Goal: Task Accomplishment & Management: Manage account settings

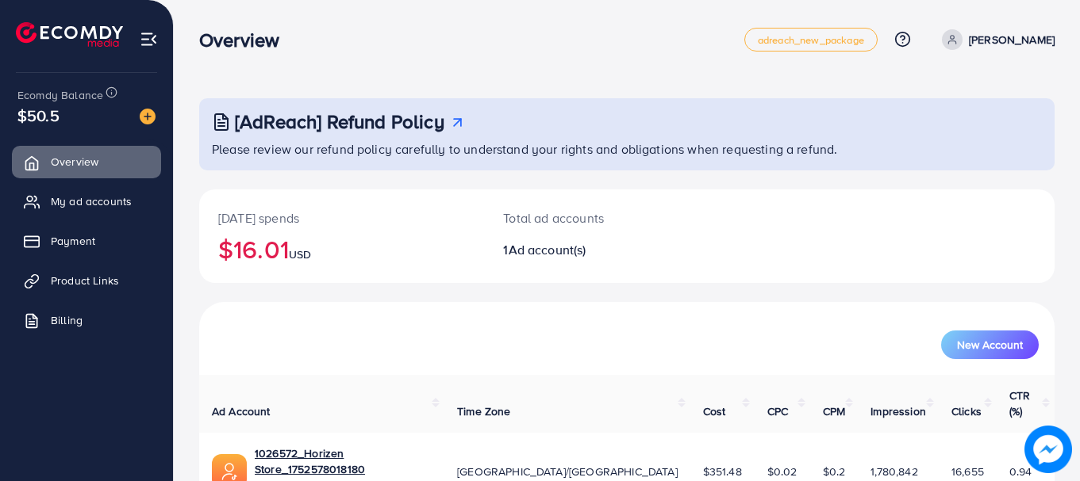
click at [212, 74] on div "[AdReach] Refund Policy Please review our refund policy carefully to understand…" at bounding box center [627, 289] width 906 height 578
click at [217, 50] on h3 "Overview" at bounding box center [245, 40] width 93 height 23
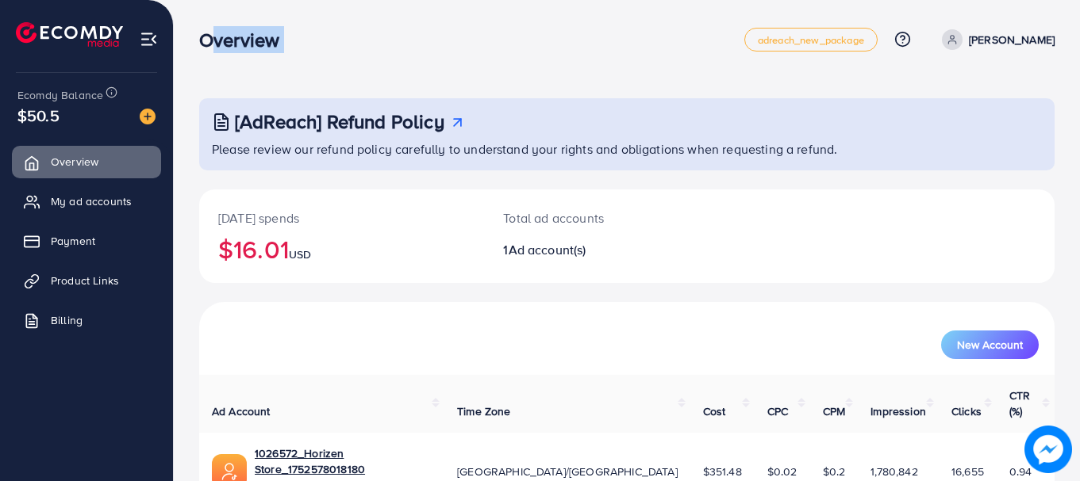
click at [261, 54] on div "Overview adreach_new_package Help Center Contact Support Plans and Pricing Term…" at bounding box center [626, 39] width 855 height 44
click at [245, 40] on h3 "Overview" at bounding box center [245, 40] width 93 height 23
click at [260, 41] on h3 "Overview" at bounding box center [245, 40] width 93 height 23
click at [112, 177] on link "Overview" at bounding box center [86, 162] width 149 height 32
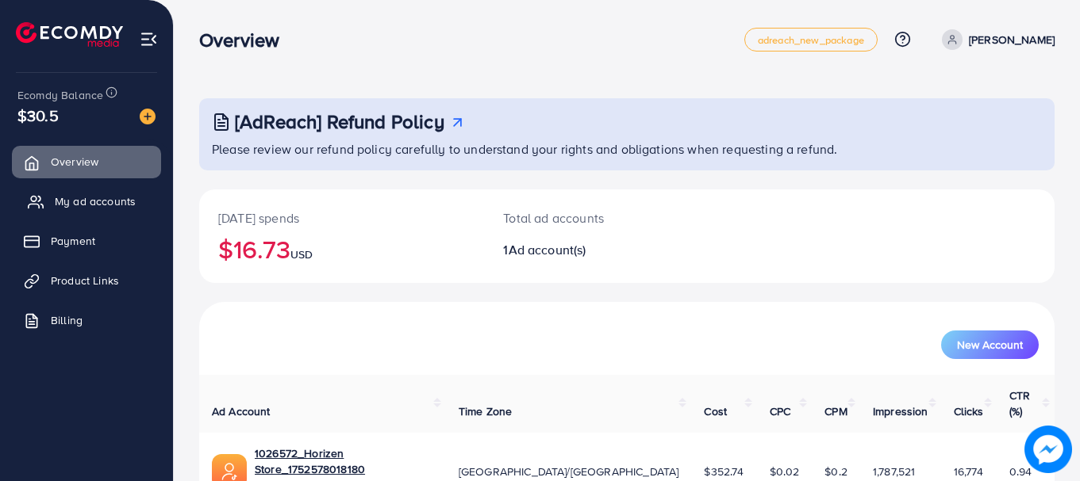
click at [103, 201] on span "My ad accounts" at bounding box center [95, 202] width 81 height 16
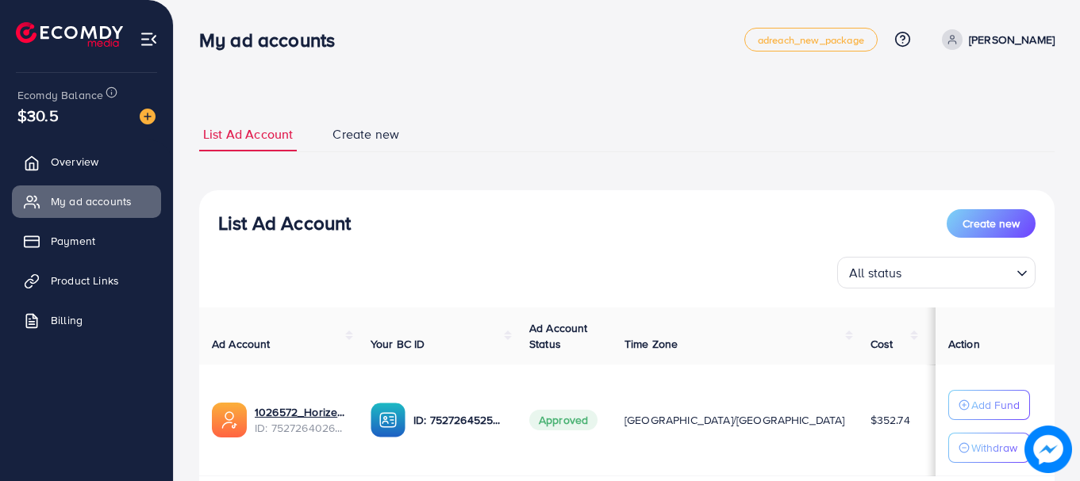
click at [248, 224] on h3 "List Ad Account" at bounding box center [284, 223] width 132 height 23
click at [280, 228] on h3 "List Ad Account" at bounding box center [284, 223] width 132 height 23
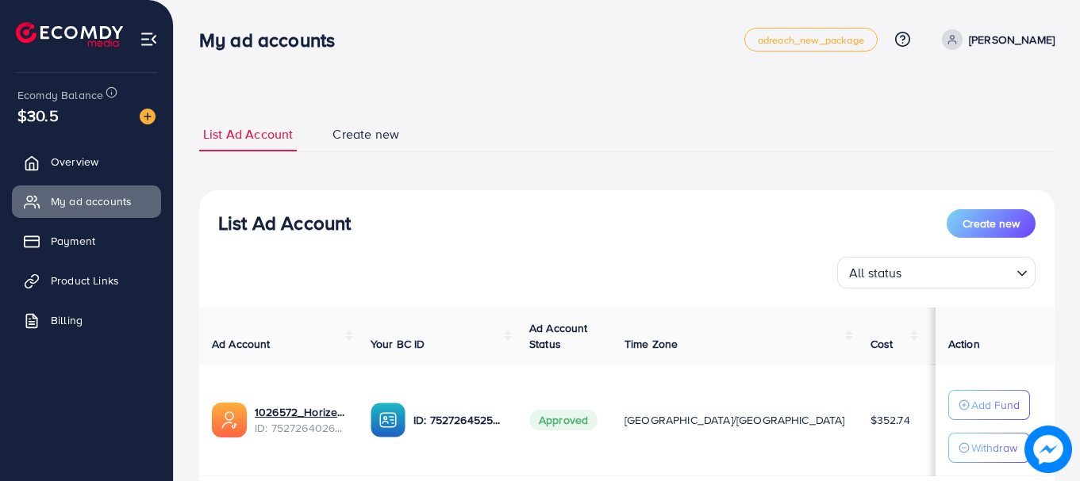
click at [276, 224] on h3 "List Ad Account" at bounding box center [284, 223] width 132 height 23
click at [245, 222] on h3 "List Ad Account" at bounding box center [284, 223] width 132 height 23
click at [247, 222] on h3 "List Ad Account" at bounding box center [284, 223] width 132 height 23
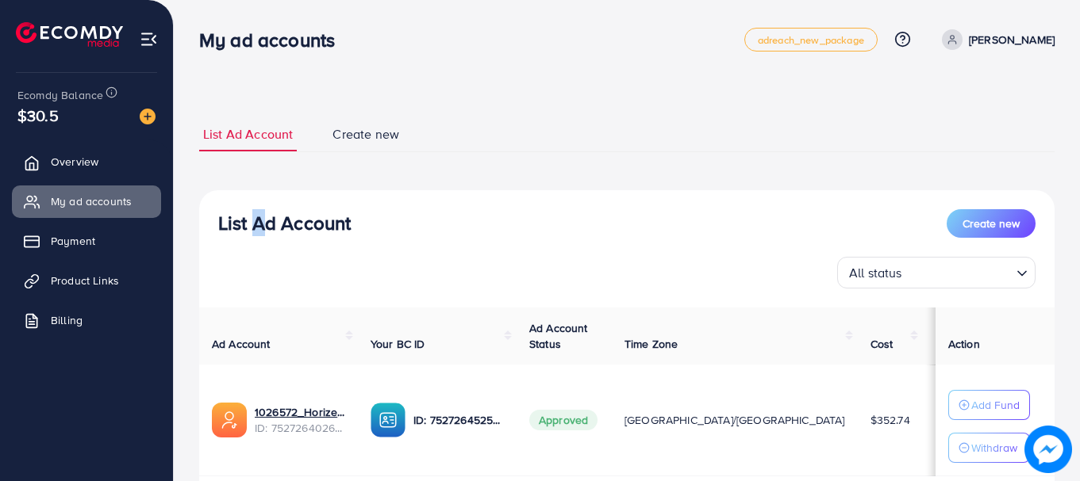
click at [247, 222] on h3 "List Ad Account" at bounding box center [284, 223] width 132 height 23
click at [240, 223] on h3 "List Ad Account" at bounding box center [284, 223] width 132 height 23
click at [247, 221] on h3 "List Ad Account" at bounding box center [284, 223] width 132 height 23
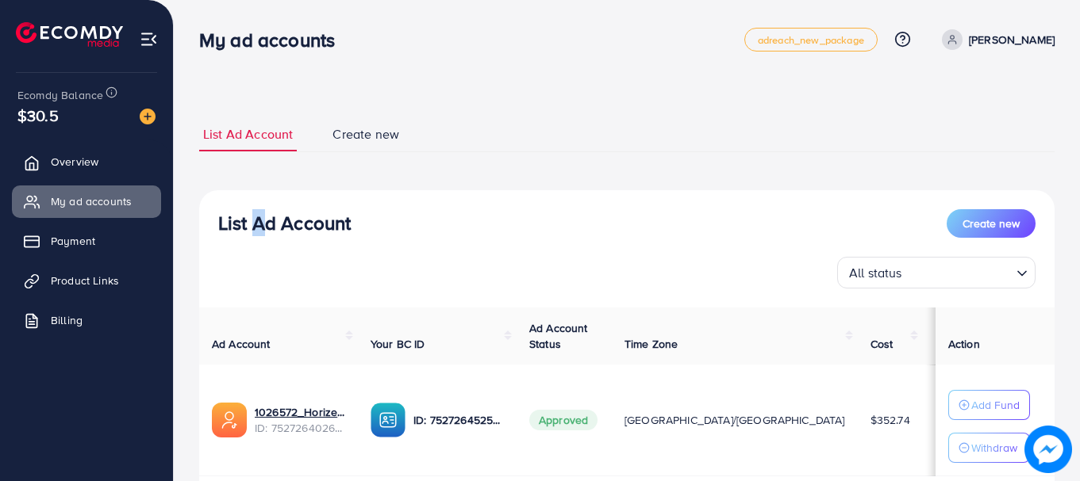
click at [247, 221] on h3 "List Ad Account" at bounding box center [284, 223] width 132 height 23
click at [274, 221] on h3 "List Ad Account" at bounding box center [284, 223] width 132 height 23
click at [276, 221] on h3 "List Ad Account" at bounding box center [284, 223] width 132 height 23
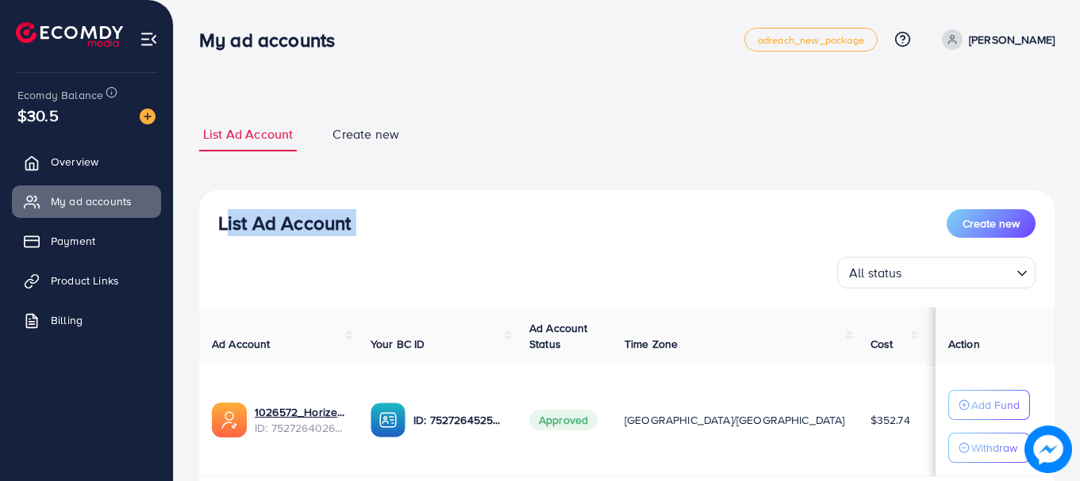
click at [276, 221] on h3 "List Ad Account" at bounding box center [284, 223] width 132 height 23
click at [247, 222] on h3 "List Ad Account" at bounding box center [284, 223] width 132 height 23
click at [276, 221] on h3 "List Ad Account" at bounding box center [284, 223] width 132 height 23
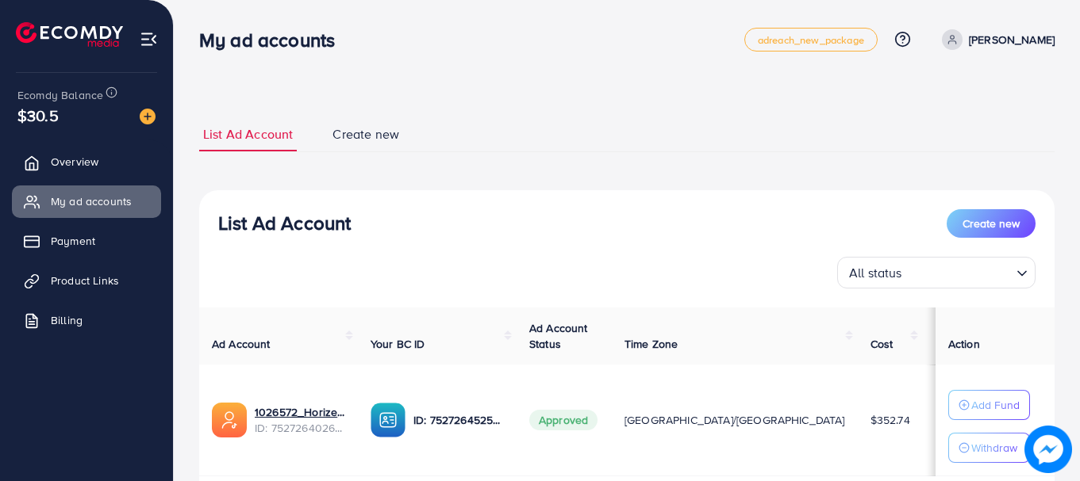
click at [276, 221] on h3 "List Ad Account" at bounding box center [284, 223] width 132 height 23
click at [277, 224] on h3 "List Ad Account" at bounding box center [284, 223] width 132 height 23
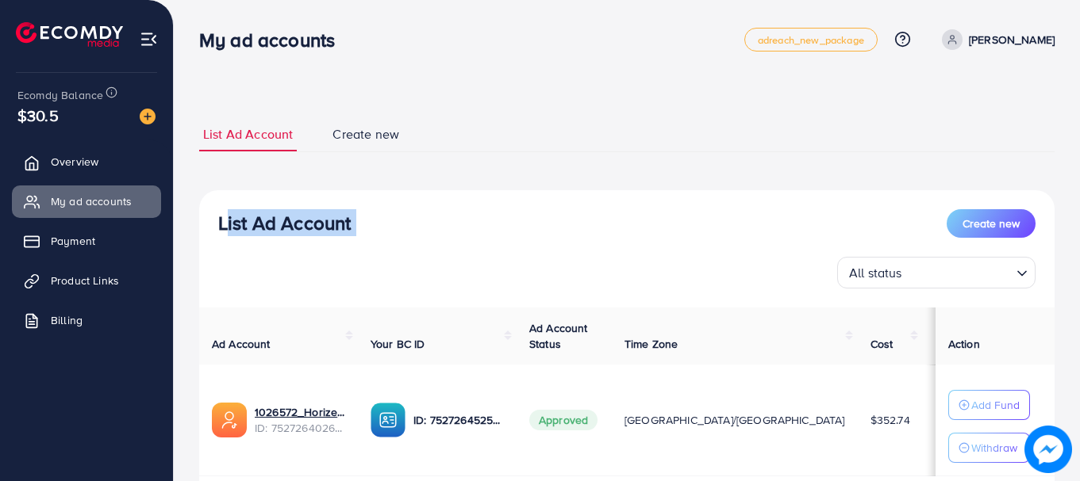
click at [247, 218] on h3 "List Ad Account" at bounding box center [284, 223] width 132 height 23
click at [248, 224] on h3 "List Ad Account" at bounding box center [284, 223] width 132 height 23
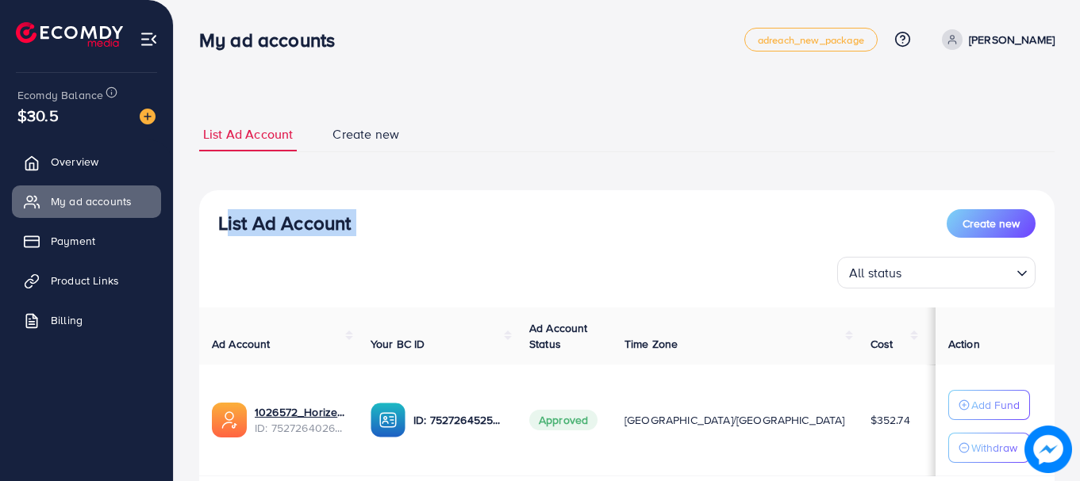
click at [248, 224] on h3 "List Ad Account" at bounding box center [284, 223] width 132 height 23
click at [249, 223] on h3 "List Ad Account" at bounding box center [284, 223] width 132 height 23
click at [277, 221] on h3 "List Ad Account" at bounding box center [284, 223] width 132 height 23
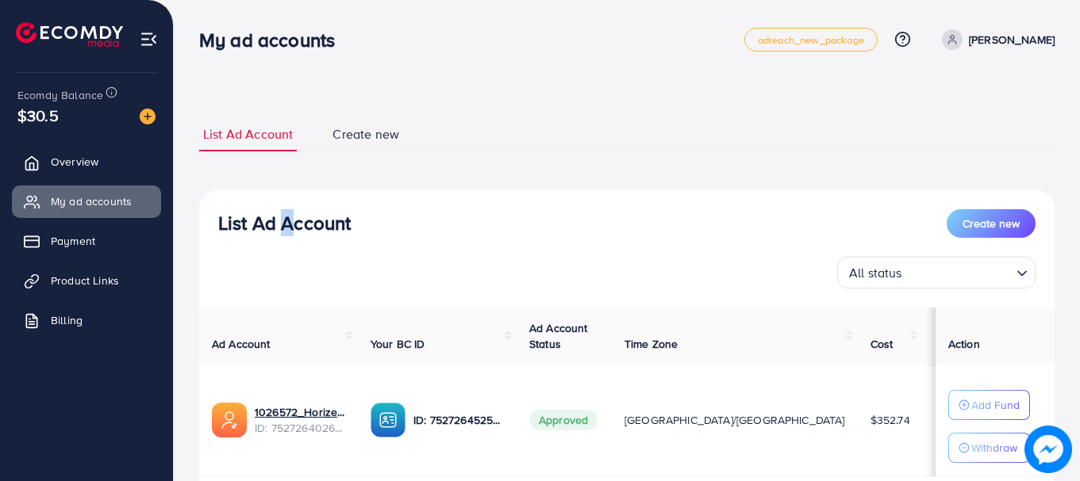
click at [277, 221] on h3 "List Ad Account" at bounding box center [284, 223] width 132 height 23
click at [277, 225] on h3 "List Ad Account" at bounding box center [284, 223] width 132 height 23
click at [247, 216] on h3 "List Ad Account" at bounding box center [284, 223] width 132 height 23
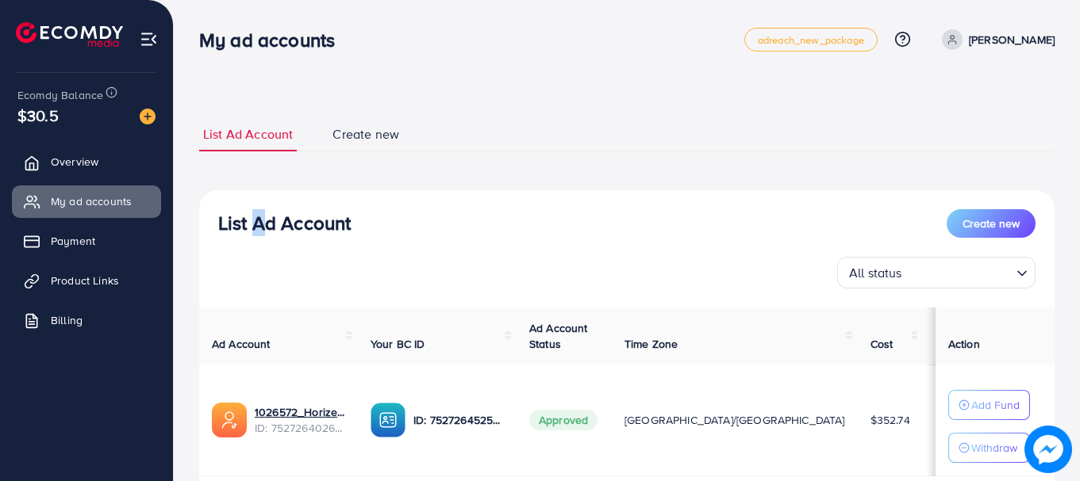
click at [247, 216] on h3 "List Ad Account" at bounding box center [284, 223] width 132 height 23
click at [247, 224] on h3 "List Ad Account" at bounding box center [284, 223] width 132 height 23
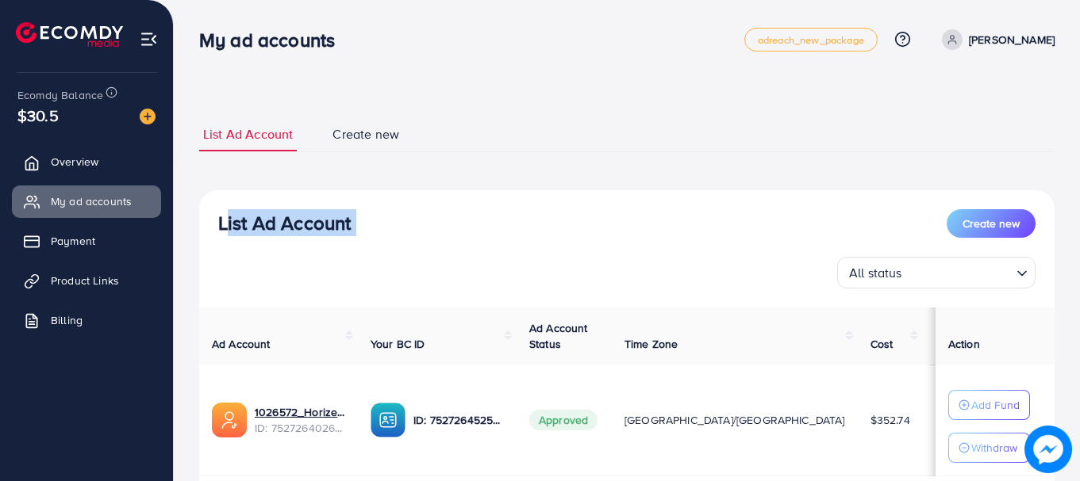
click at [247, 224] on h3 "List Ad Account" at bounding box center [284, 223] width 132 height 23
click at [274, 220] on h3 "List Ad Account" at bounding box center [284, 223] width 132 height 23
click at [71, 158] on span "Overview" at bounding box center [79, 162] width 48 height 16
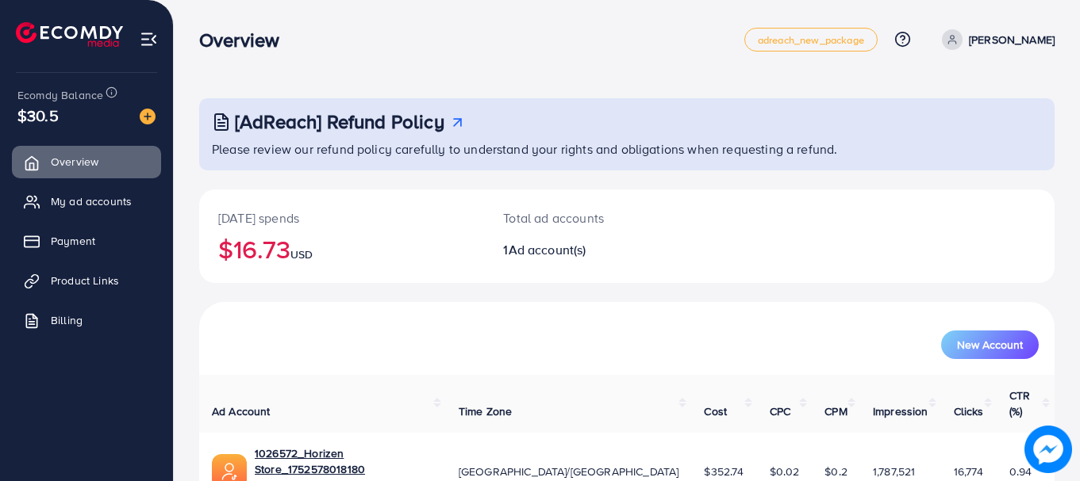
click at [283, 259] on h2 "$16.73 USD" at bounding box center [341, 249] width 247 height 30
click at [251, 248] on h2 "$16.73 USD" at bounding box center [341, 249] width 247 height 30
click at [255, 250] on h2 "$16.73 USD" at bounding box center [341, 249] width 247 height 30
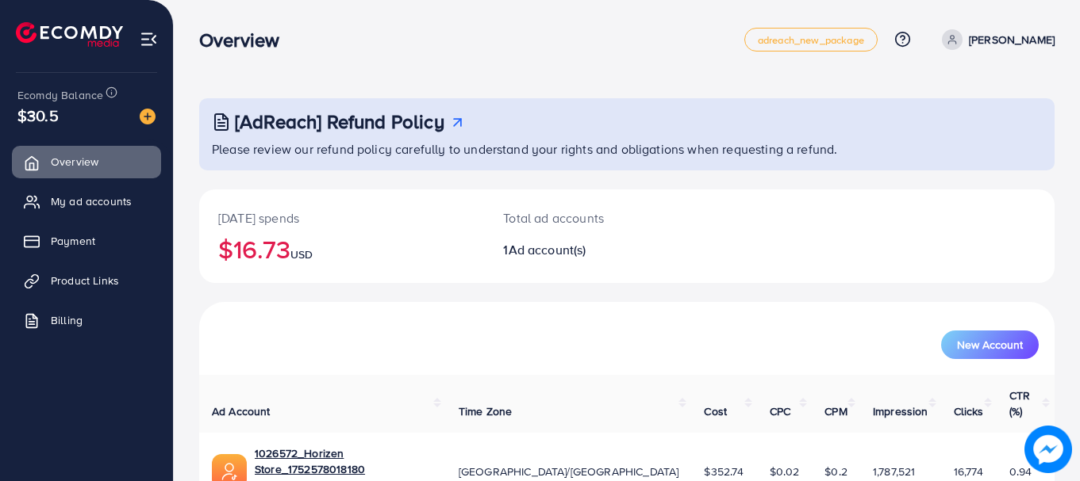
click at [255, 250] on h2 "$16.73 USD" at bounding box center [341, 249] width 247 height 30
click at [257, 243] on h2 "$16.73 USD" at bounding box center [341, 249] width 247 height 30
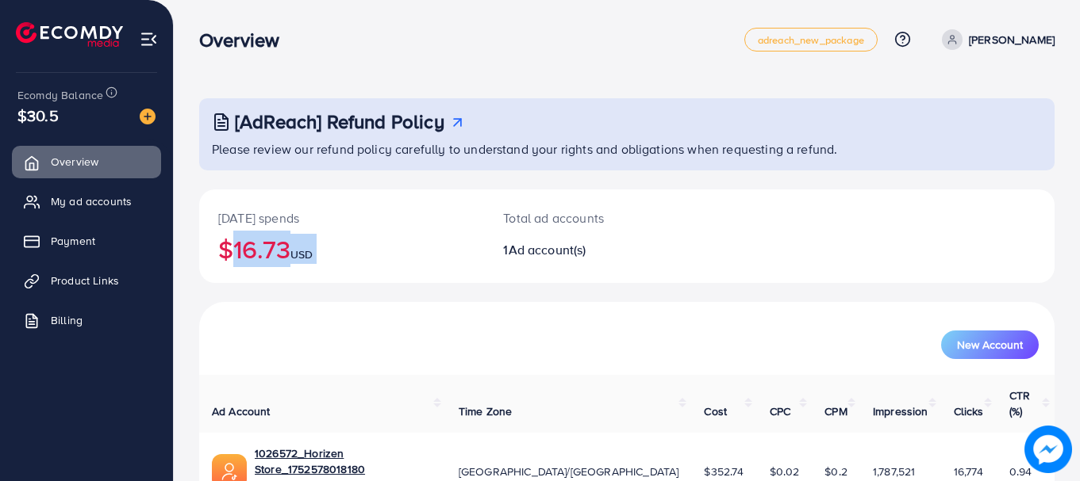
click at [258, 243] on h2 "$16.73 USD" at bounding box center [341, 249] width 247 height 30
click at [259, 244] on h2 "$16.73 USD" at bounding box center [341, 249] width 247 height 30
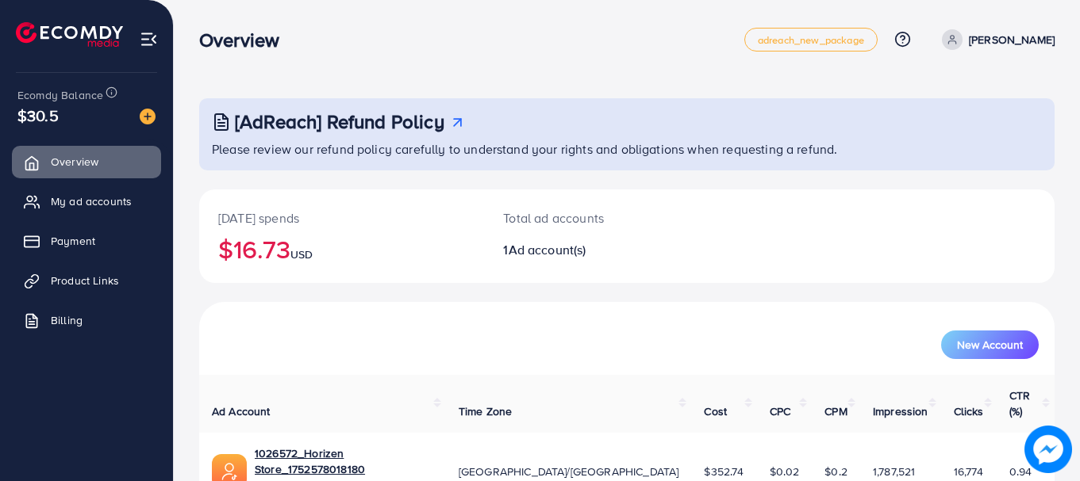
click at [305, 256] on span "USD" at bounding box center [301, 255] width 22 height 16
click at [307, 240] on h2 "$16.73 USD" at bounding box center [341, 249] width 247 height 30
click at [293, 244] on h2 "$16.73 USD" at bounding box center [341, 249] width 247 height 30
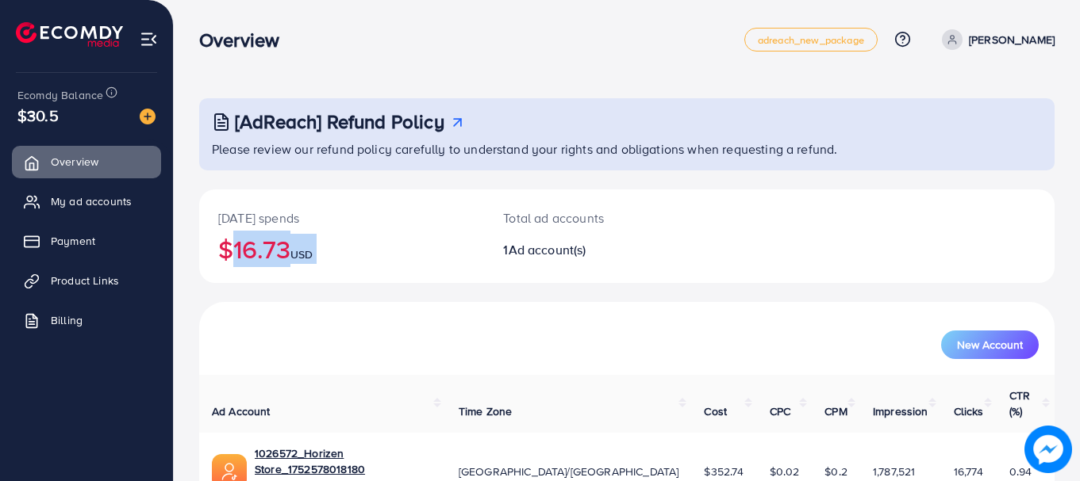
click at [293, 244] on h2 "$16.73 USD" at bounding box center [341, 249] width 247 height 30
click at [290, 242] on h2 "$16.73 USD" at bounding box center [341, 249] width 247 height 30
click at [256, 238] on h2 "$16.73 USD" at bounding box center [341, 249] width 247 height 30
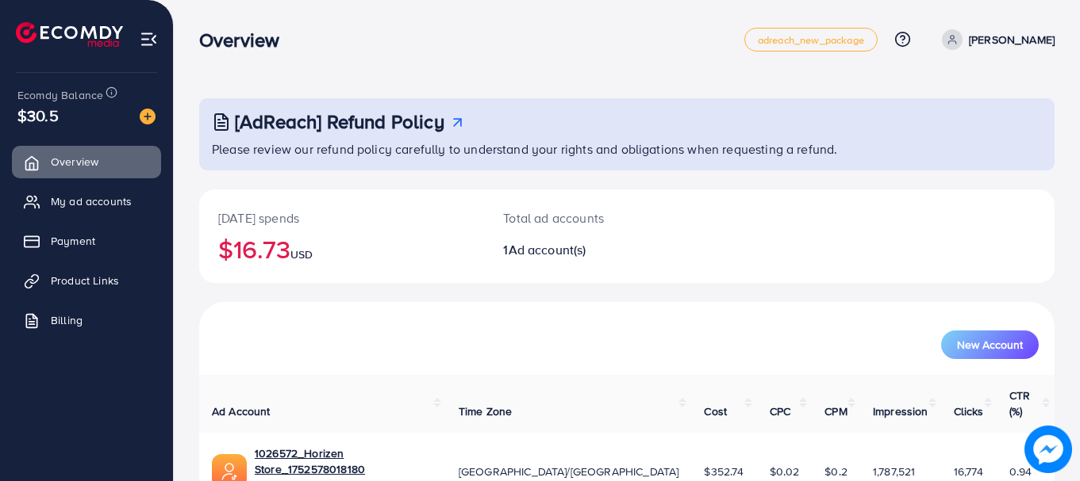
click at [256, 238] on h2 "$16.73 USD" at bounding box center [341, 249] width 247 height 30
click at [257, 239] on h2 "$16.73 USD" at bounding box center [341, 249] width 247 height 30
click at [259, 239] on h2 "$16.73 USD" at bounding box center [341, 249] width 247 height 30
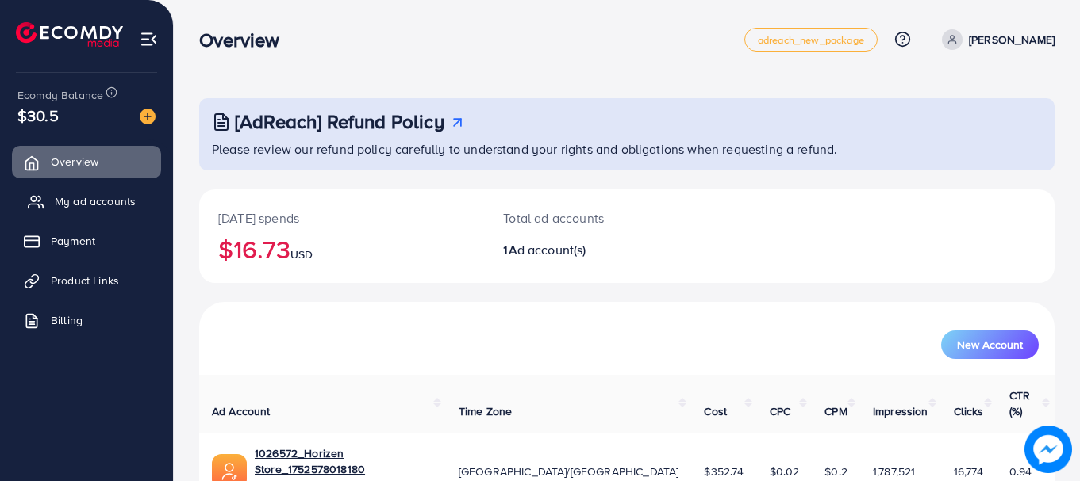
drag, startPoint x: 259, startPoint y: 239, endPoint x: 100, endPoint y: 193, distance: 165.9
click at [100, 193] on div "Overview adreach_new_package Help Center Contact Support Plans and Pricing Term…" at bounding box center [540, 289] width 1080 height 578
click at [100, 193] on link "My ad accounts" at bounding box center [86, 202] width 149 height 32
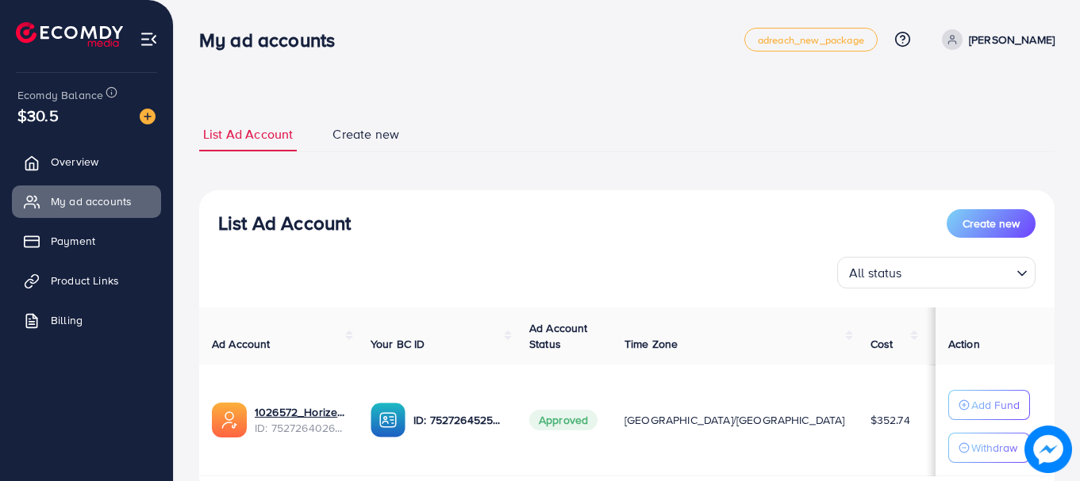
click at [182, 221] on div "**********" at bounding box center [627, 295] width 906 height 591
click at [107, 144] on ul "Overview My ad accounts Payment Product Links Billing" at bounding box center [86, 246] width 173 height 213
click at [102, 162] on link "Overview" at bounding box center [86, 162] width 149 height 32
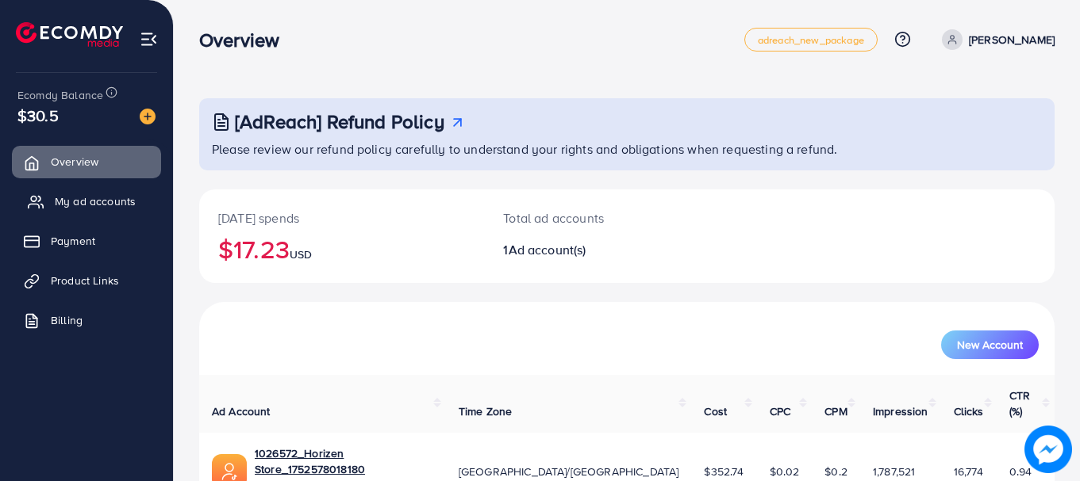
click at [102, 195] on span "My ad accounts" at bounding box center [95, 202] width 81 height 16
